Goal: Transaction & Acquisition: Download file/media

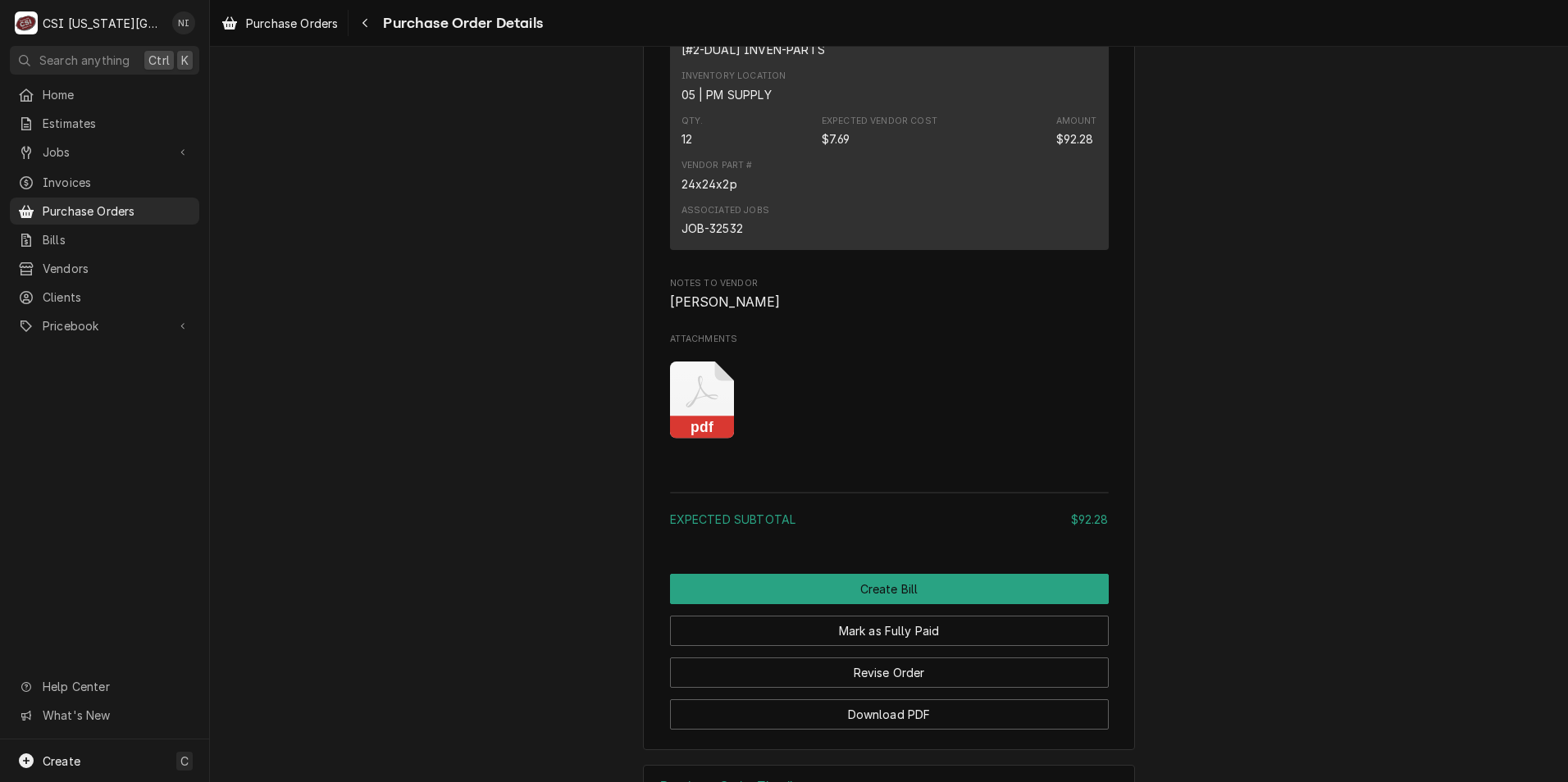
scroll to position [1422, 0]
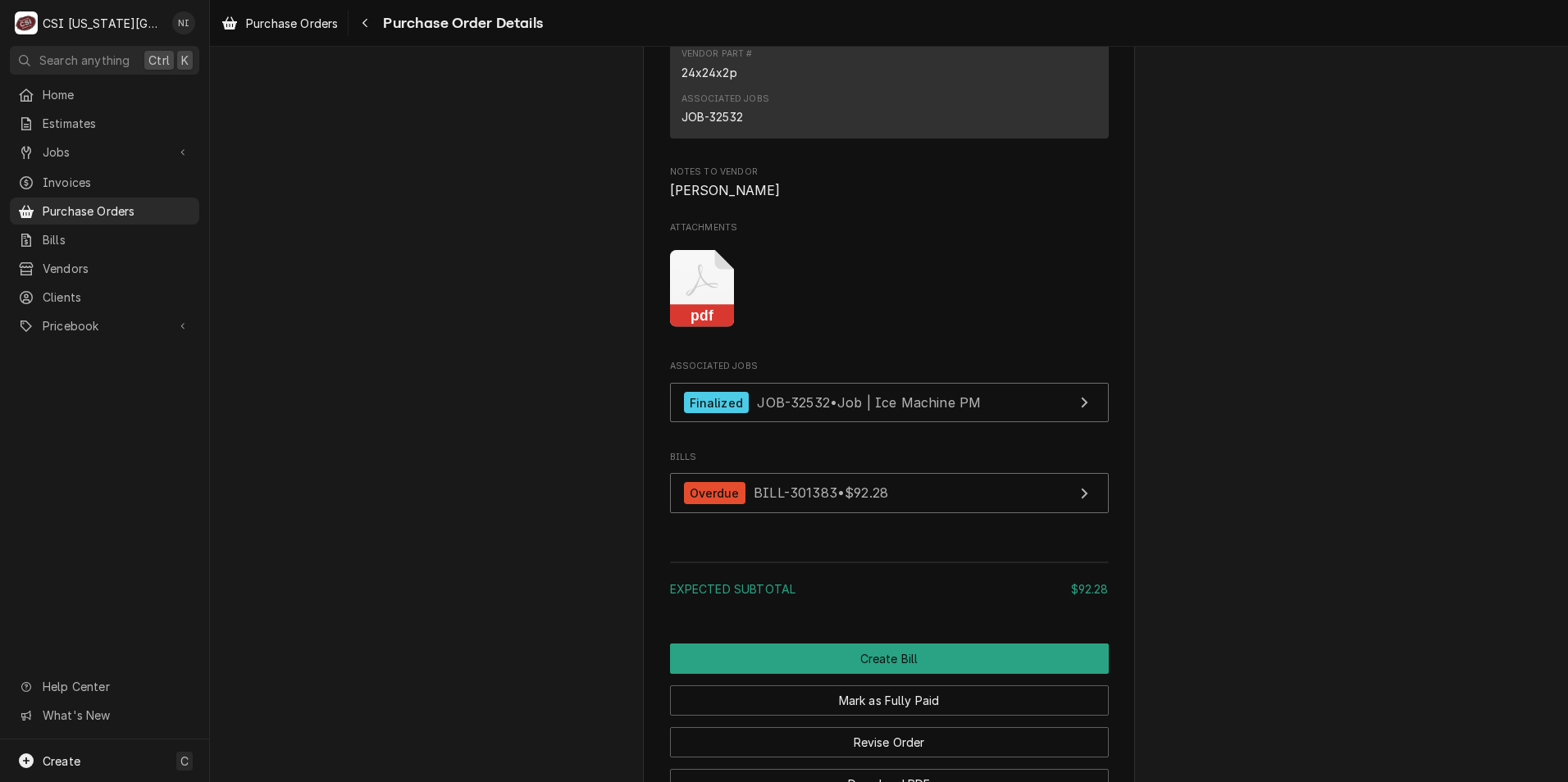
click at [721, 328] on icon "Attachments" at bounding box center [702, 289] width 65 height 78
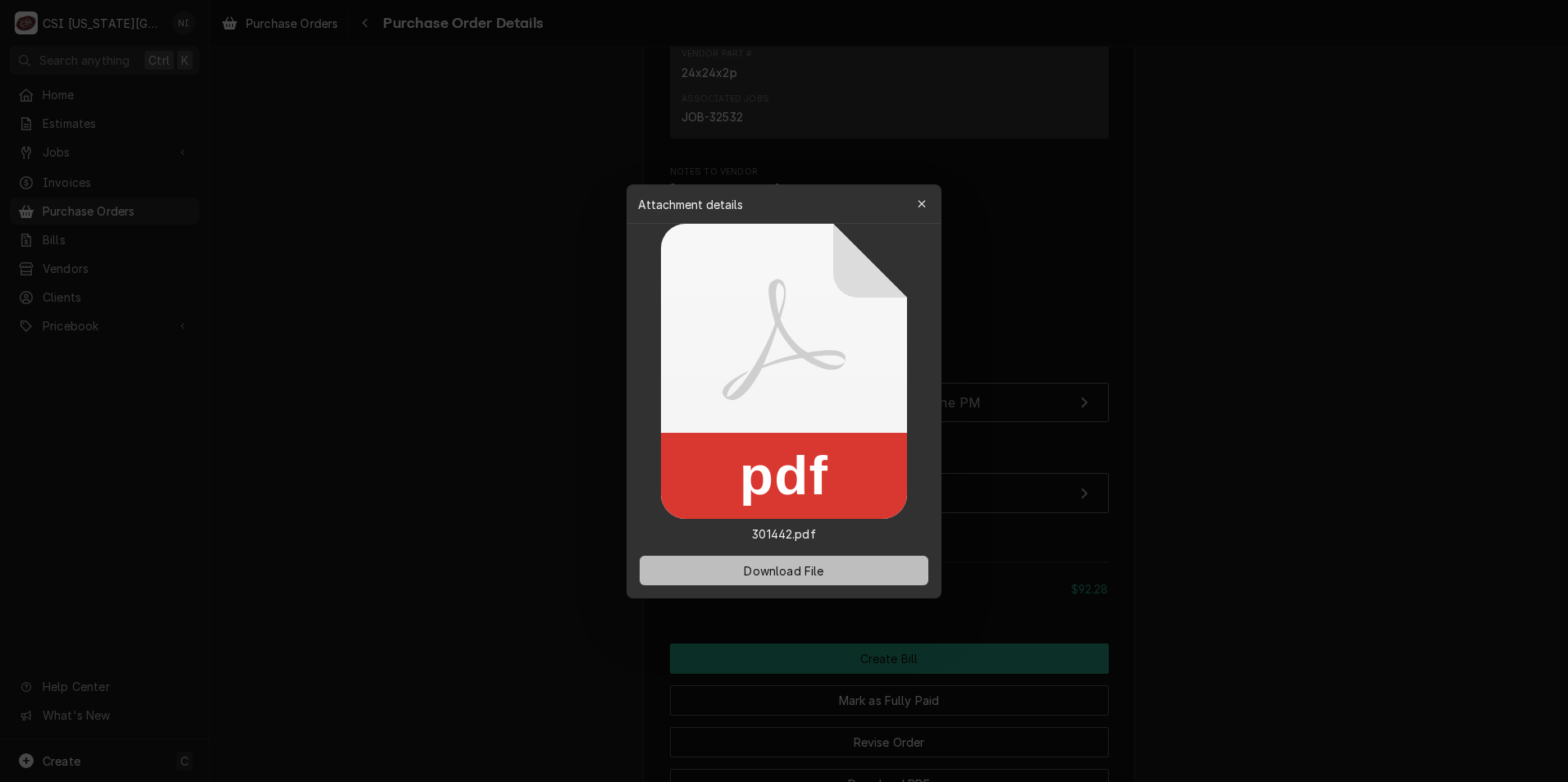
click at [821, 568] on span "Download File" at bounding box center [783, 570] width 86 height 17
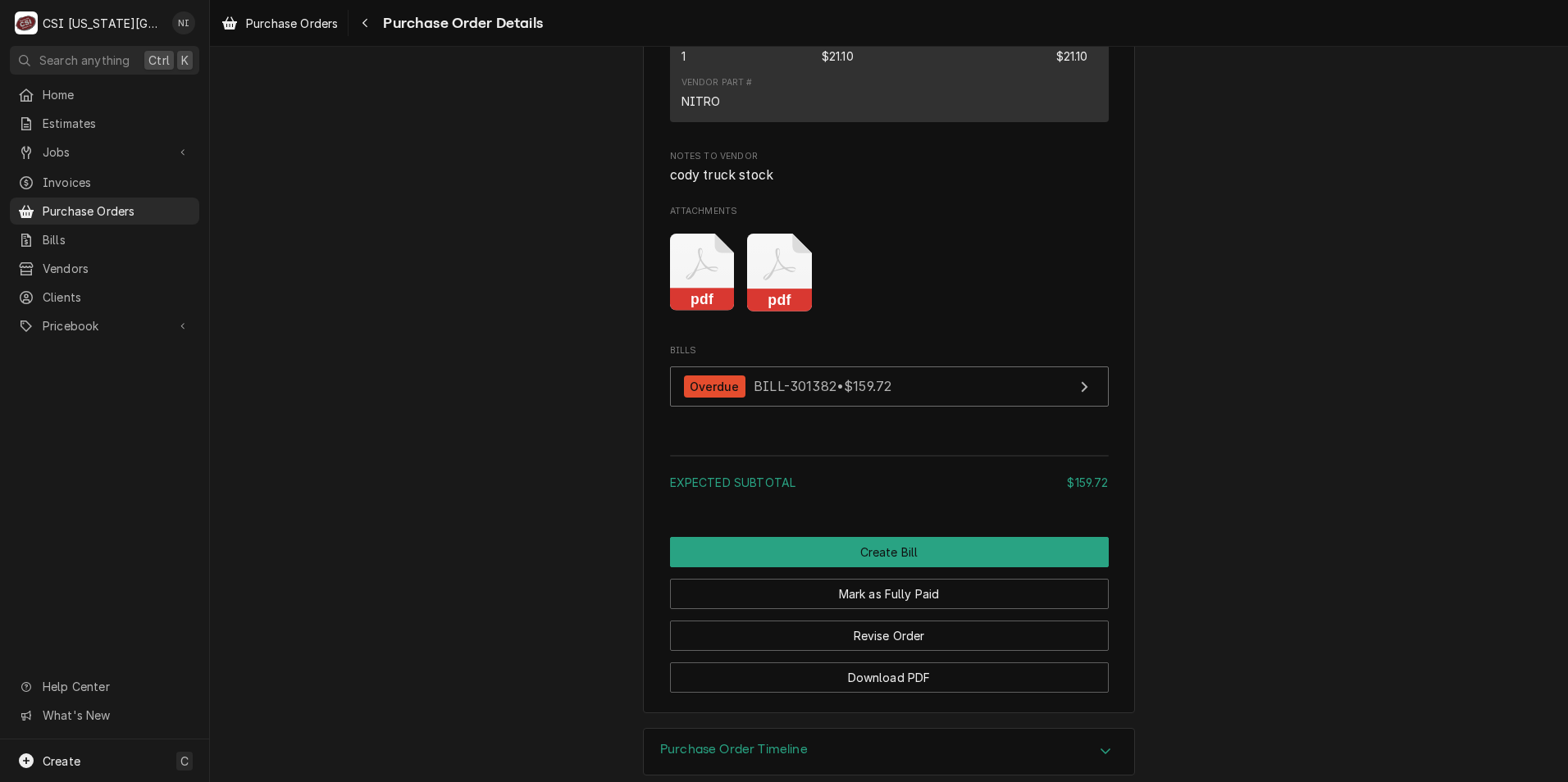
scroll to position [2291, 0]
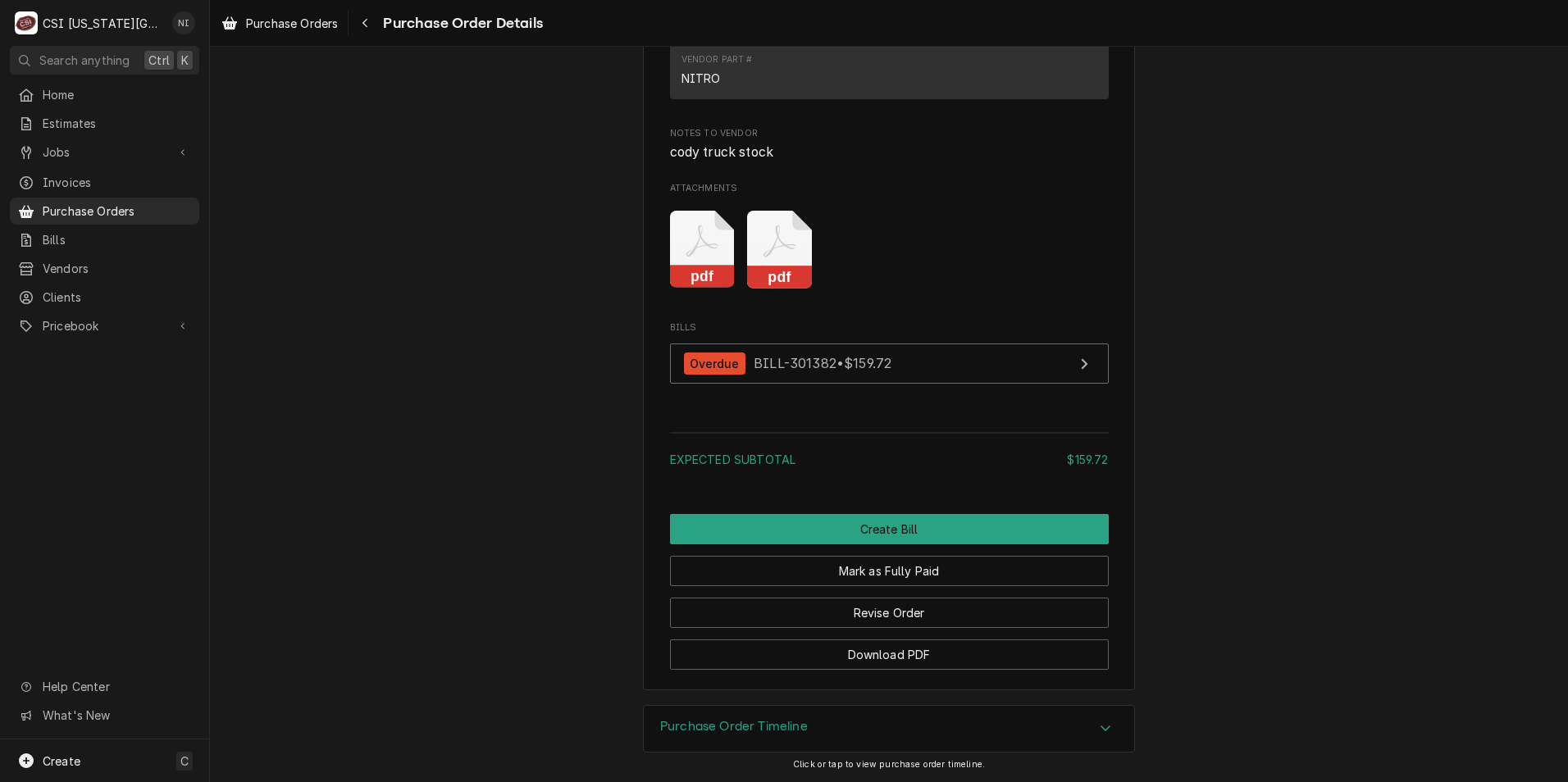
click at [774, 262] on icon "Attachments" at bounding box center [780, 250] width 65 height 78
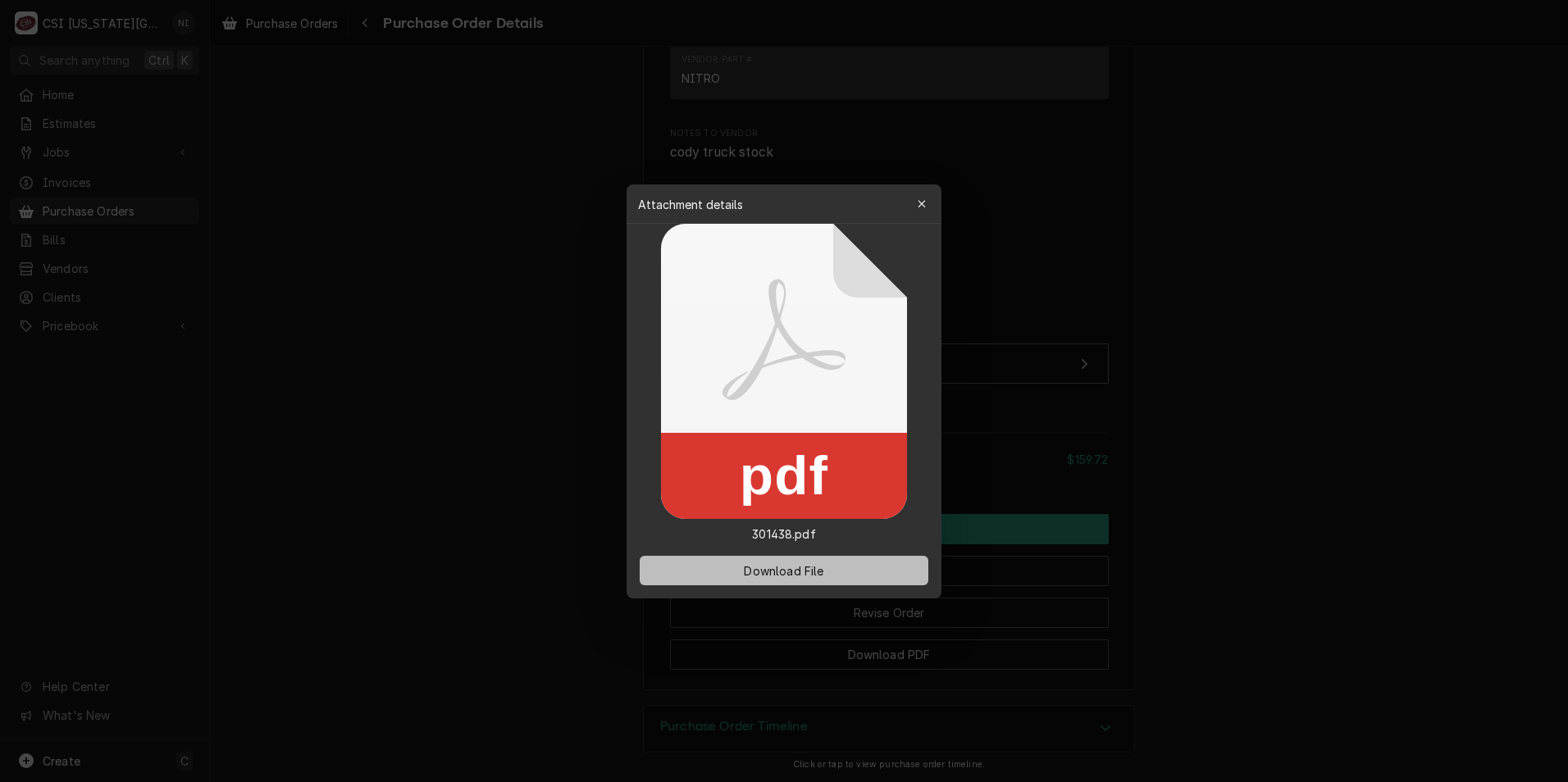
click at [825, 566] on span "Download File" at bounding box center [783, 570] width 86 height 17
